Goal: Information Seeking & Learning: Check status

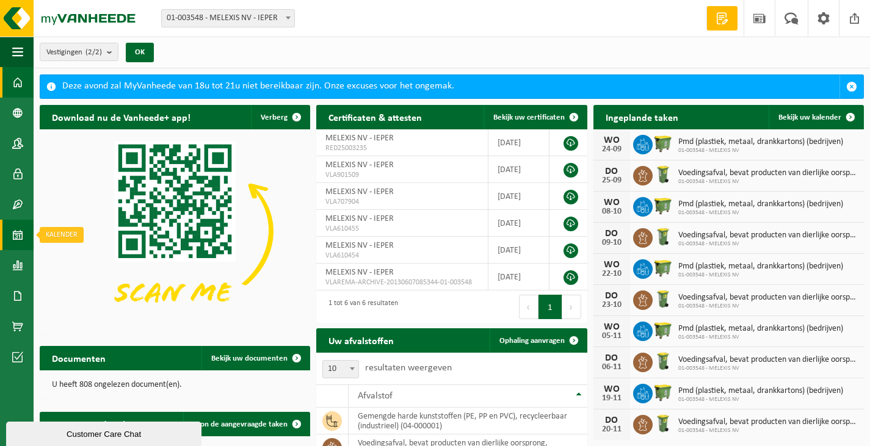
click at [23, 232] on link "Kalender" at bounding box center [17, 235] width 34 height 31
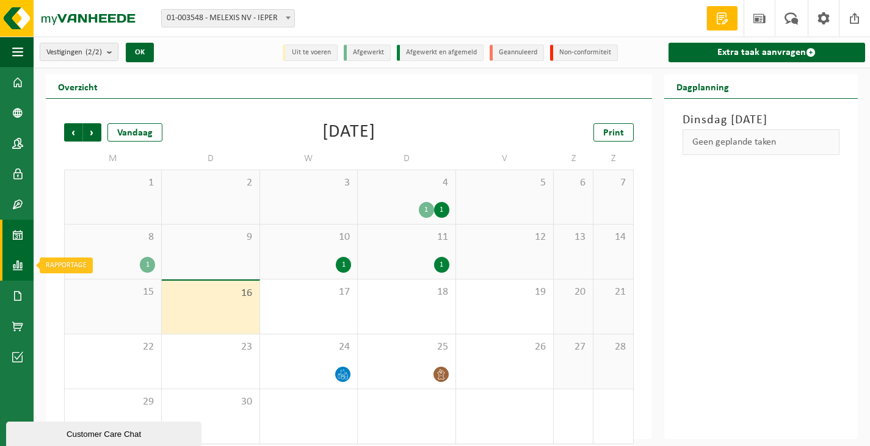
click at [29, 261] on link "Rapportage" at bounding box center [17, 265] width 34 height 31
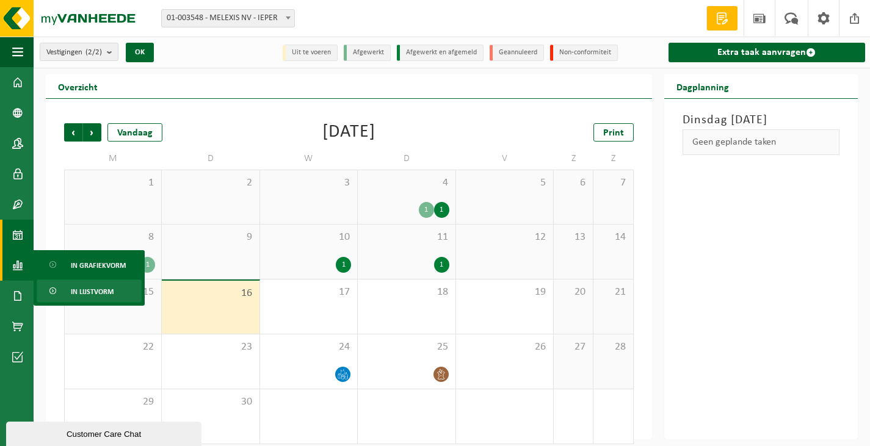
click at [94, 285] on span "In lijstvorm" at bounding box center [92, 291] width 43 height 23
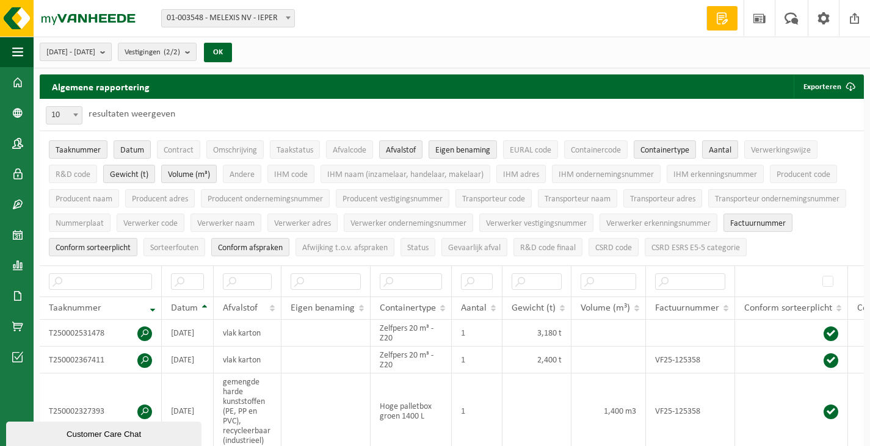
click at [112, 52] on button "2025-04-01 - 2025-09-16" at bounding box center [76, 52] width 72 height 18
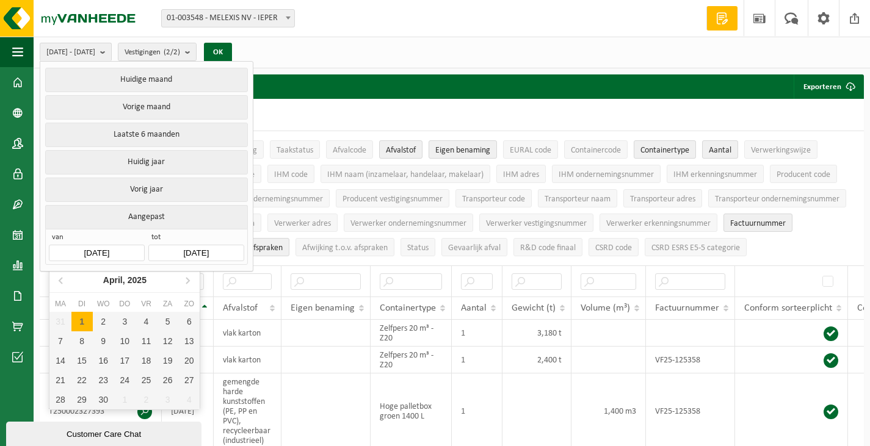
click at [104, 255] on input "2025-04-01" at bounding box center [96, 253] width 95 height 16
click at [184, 282] on icon at bounding box center [188, 280] width 20 height 20
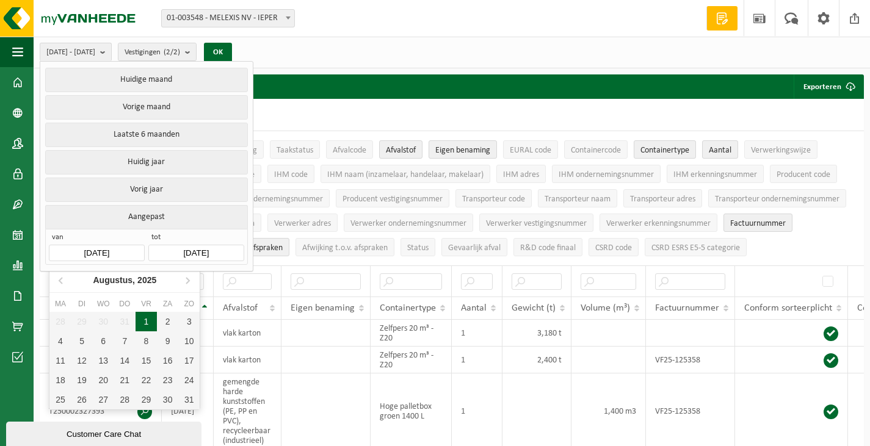
click at [151, 322] on div "1" at bounding box center [146, 322] width 21 height 20
type input "2025-08-01"
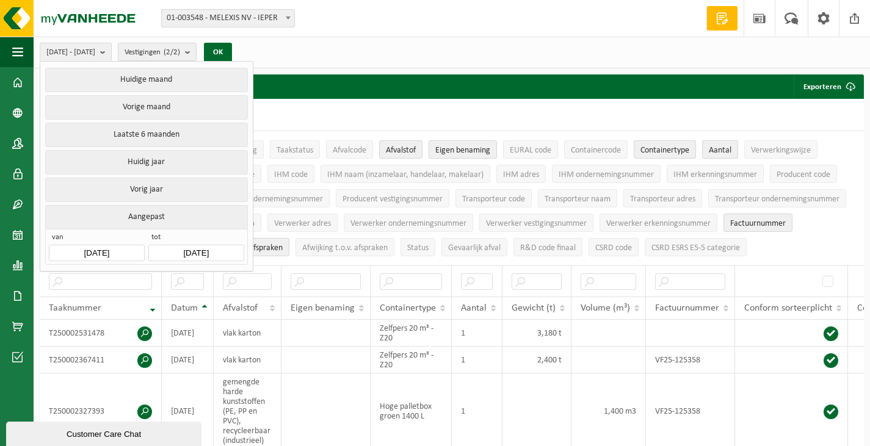
click at [187, 259] on input "2025-09-16" at bounding box center [195, 253] width 95 height 16
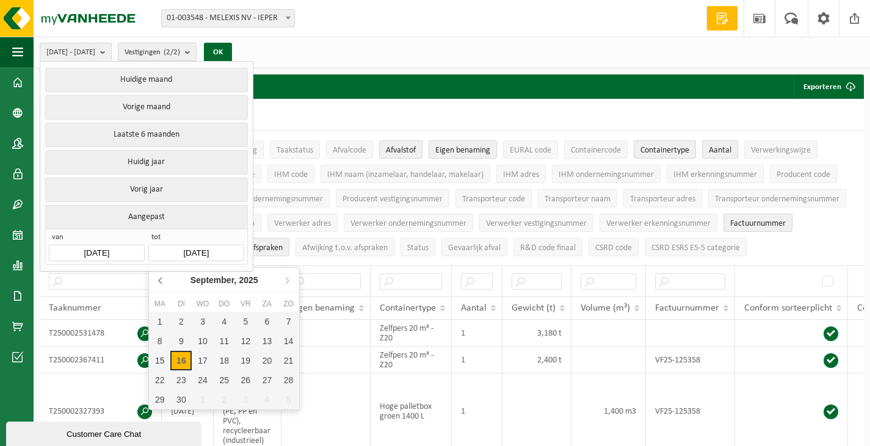
click at [161, 281] on icon at bounding box center [161, 280] width 20 height 20
click at [289, 399] on div "31" at bounding box center [288, 400] width 21 height 20
type input "2025-08-31"
type input "2025-08-01"
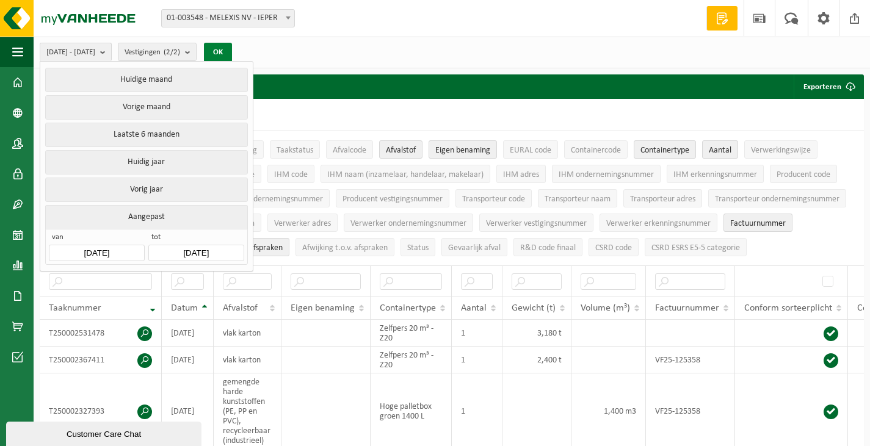
click at [232, 55] on button "OK" at bounding box center [218, 53] width 28 height 20
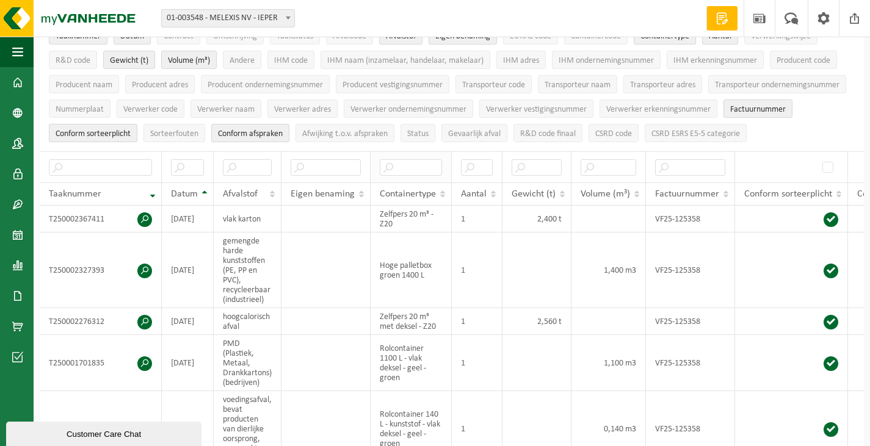
scroll to position [122, 0]
